Goal: Navigation & Orientation: Find specific page/section

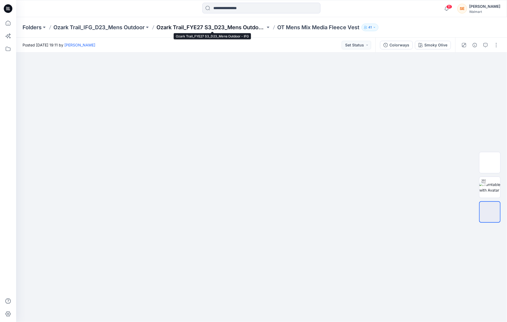
click at [237, 24] on p "Ozark Trail_FYE27 S3_D23_Mens Outdoor - IFG" at bounding box center [211, 28] width 109 height 8
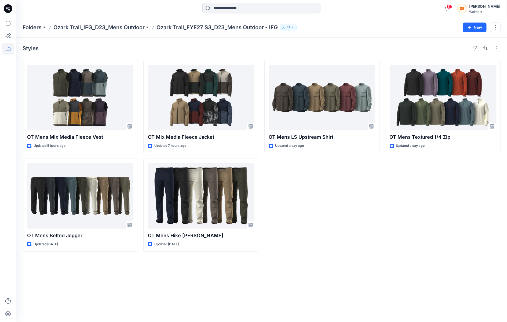
click at [334, 201] on div "OT Mens LS Upstream Shirt Updated a day ago" at bounding box center [322, 156] width 115 height 192
click at [38, 27] on p "Folders" at bounding box center [32, 28] width 19 height 8
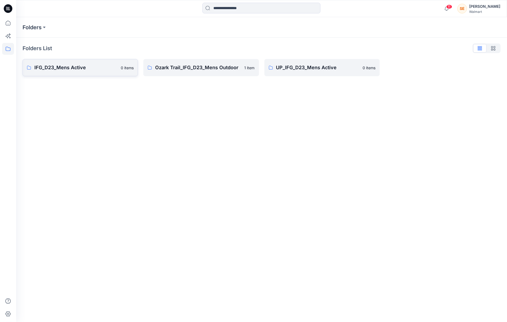
click at [85, 67] on p "IFG_D23_Mens Active" at bounding box center [75, 68] width 83 height 8
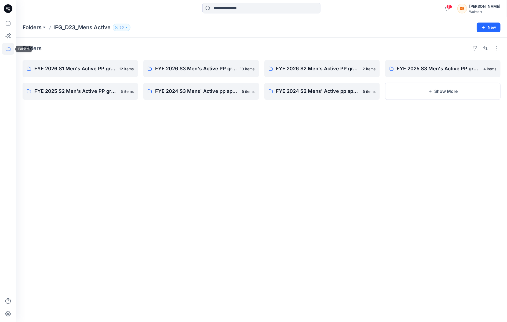
click at [10, 48] on icon at bounding box center [8, 49] width 12 height 12
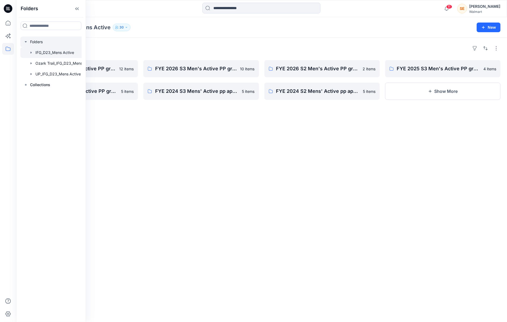
click at [35, 42] on div at bounding box center [57, 42] width 75 height 11
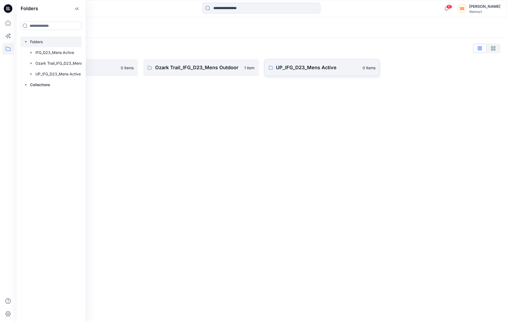
click at [308, 66] on p "UP_IFG_D23_Mens Active" at bounding box center [317, 68] width 83 height 8
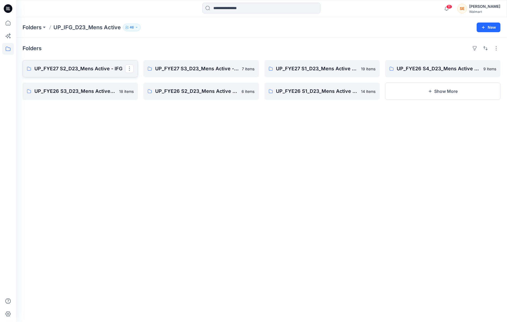
click at [97, 71] on p "UP_FYE27 S2_D23_Mens Active - IFG" at bounding box center [79, 69] width 91 height 8
click at [192, 69] on p "UP_FYE27 S3_D23_Mens Active - IFG" at bounding box center [200, 69] width 91 height 8
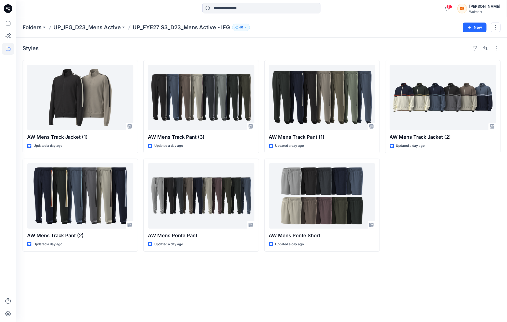
click at [402, 199] on div "AW Mens Track Jacket (2) Updated a day ago" at bounding box center [442, 156] width 115 height 192
